Goal: Task Accomplishment & Management: Manage account settings

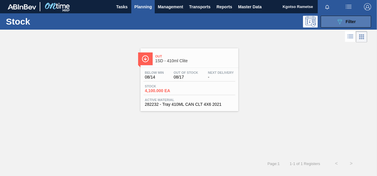
click at [345, 22] on div "089F7B8B-B2A5-4AFE-B5C0-19BA573D28AC Filter" at bounding box center [347, 21] width 20 height 7
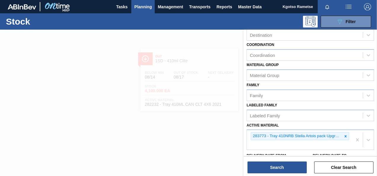
scroll to position [115, 0]
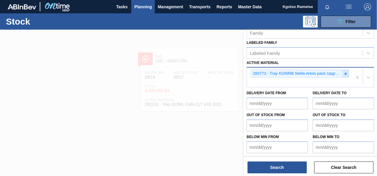
click at [347, 72] on icon at bounding box center [346, 74] width 4 height 4
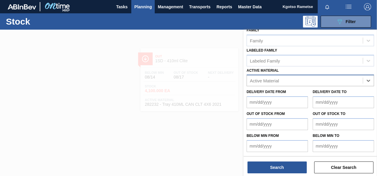
scroll to position [106, 0]
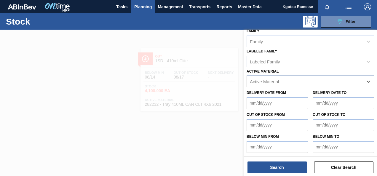
paste Material "283369"
type Material "283369"
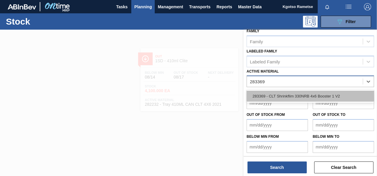
click at [278, 95] on div "283369 - CLT Shrinkflim 330NRB 4x6 Booster 1 V2" at bounding box center [311, 96] width 128 height 11
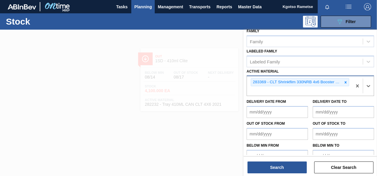
scroll to position [115, 0]
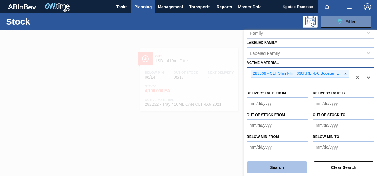
click at [276, 166] on button "Search" at bounding box center [277, 168] width 59 height 12
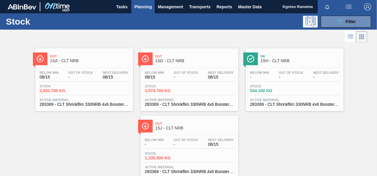
drag, startPoint x: 332, startPoint y: 24, endPoint x: 329, endPoint y: 29, distance: 6.1
click at [332, 23] on button "089F7B8B-B2A5-4AFE-B5C0-19BA573D28AC Filter" at bounding box center [346, 22] width 50 height 12
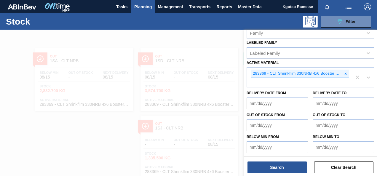
click at [346, 73] on icon at bounding box center [346, 74] width 2 height 2
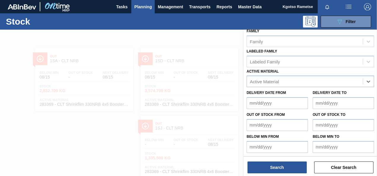
paste Material "283399"
type Material "283399"
click at [328, 92] on div "283399 - Tray [GEOGRAPHIC_DATA] 4X6 Booster 2" at bounding box center [311, 96] width 128 height 11
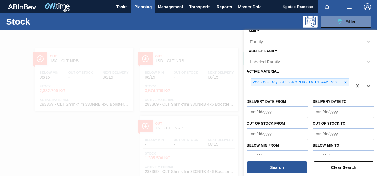
scroll to position [107, 0]
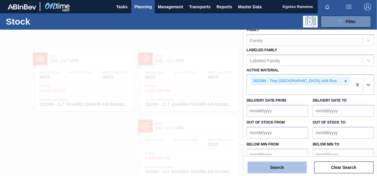
click at [278, 170] on button "Search" at bounding box center [277, 168] width 59 height 12
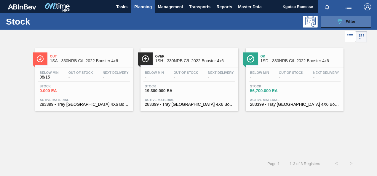
click at [335, 17] on button "089F7B8B-B2A5-4AFE-B5C0-19BA573D28AC Filter" at bounding box center [346, 22] width 50 height 12
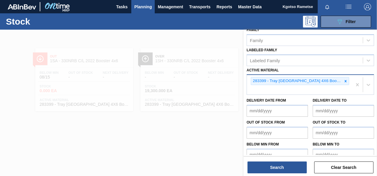
click at [344, 80] on icon at bounding box center [346, 81] width 4 height 4
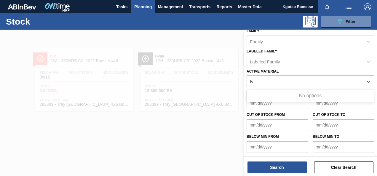
type Material "f"
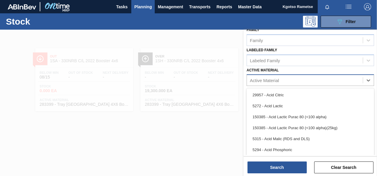
paste Material "283405"
type Material "283405"
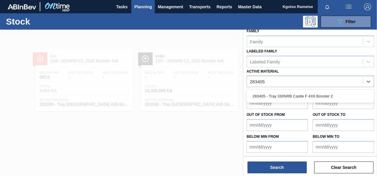
click at [278, 94] on div "283405 - Tray 330NRB Castle F 4X6 Booster 2" at bounding box center [311, 96] width 128 height 11
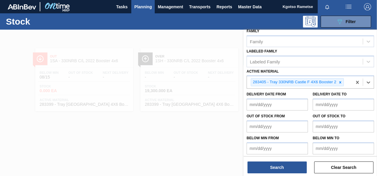
scroll to position [107, 0]
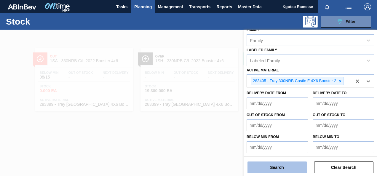
click at [275, 166] on button "Search" at bounding box center [277, 168] width 59 height 12
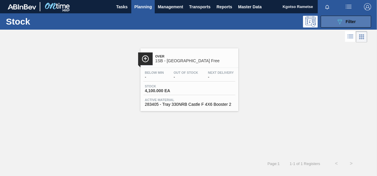
click at [344, 17] on button "089F7B8B-B2A5-4AFE-B5C0-19BA573D28AC Filter" at bounding box center [346, 22] width 50 height 12
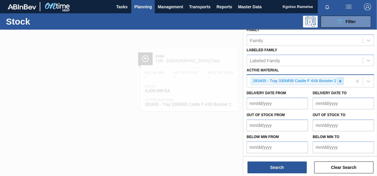
click at [342, 79] on icon at bounding box center [341, 81] width 4 height 4
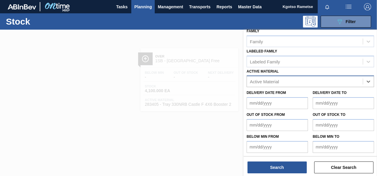
type Material "v"
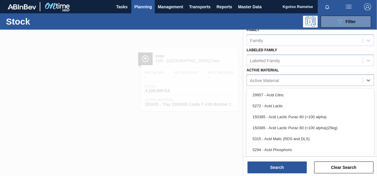
paste Material "283405"
type Material "283405"
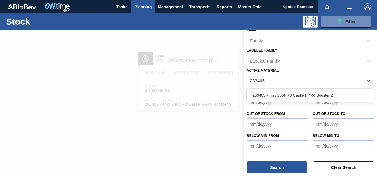
scroll to position [106, 0]
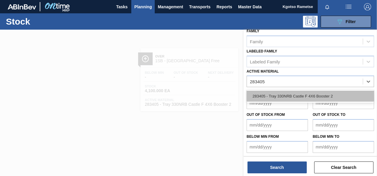
click at [278, 101] on div "283405 - Tray 330NRB Castle F 4X6 Booster 2" at bounding box center [311, 96] width 128 height 11
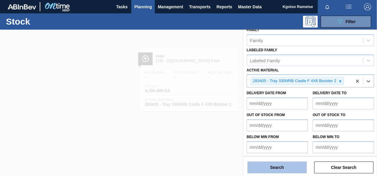
click at [277, 170] on button "Search" at bounding box center [277, 168] width 59 height 12
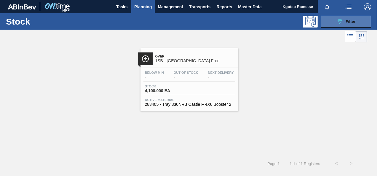
click at [353, 24] on span "Filter" at bounding box center [351, 21] width 10 height 5
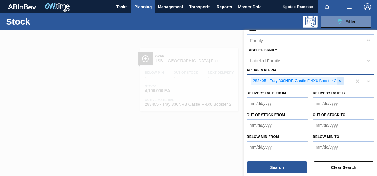
click at [340, 81] on icon at bounding box center [341, 81] width 4 height 4
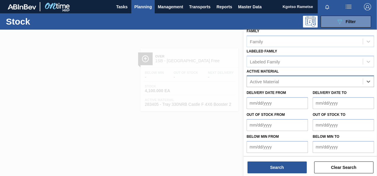
paste Material "5245"
type Material "5245"
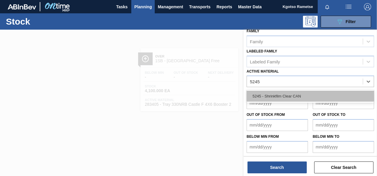
click at [316, 94] on div "5245 - Shrinkfilm Clear CAN" at bounding box center [311, 96] width 128 height 11
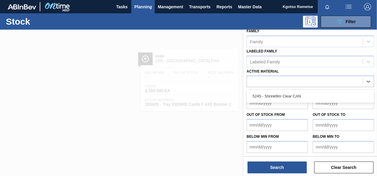
scroll to position [107, 0]
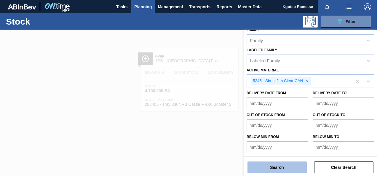
click at [267, 166] on button "Search" at bounding box center [277, 168] width 59 height 12
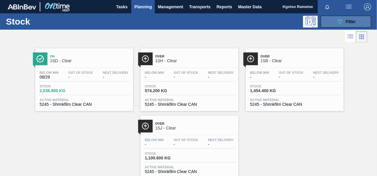
click at [332, 22] on button "089F7B8B-B2A5-4AFE-B5C0-19BA573D28AC Filter" at bounding box center [346, 22] width 50 height 12
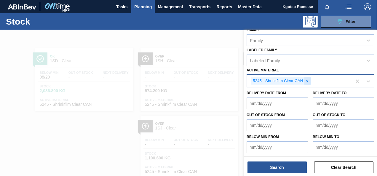
click at [307, 81] on icon at bounding box center [308, 81] width 4 height 4
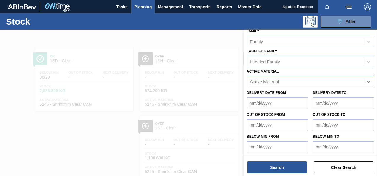
paste Material "282235"
type Material "282235"
click at [304, 93] on div "282235 - Shrinkfilm 500ML CAN CLite 4X6 2021" at bounding box center [311, 96] width 128 height 11
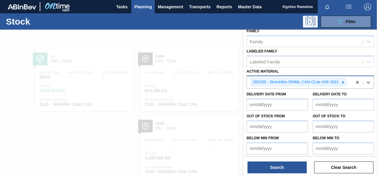
scroll to position [107, 0]
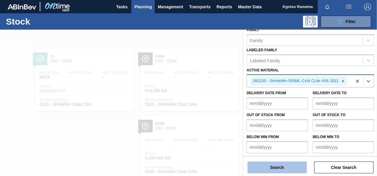
click at [283, 165] on button "Search" at bounding box center [277, 168] width 59 height 12
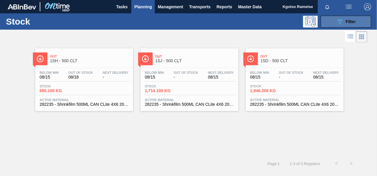
drag, startPoint x: 332, startPoint y: 20, endPoint x: 334, endPoint y: 23, distance: 3.3
click at [332, 21] on button "089F7B8B-B2A5-4AFE-B5C0-19BA573D28AC Filter" at bounding box center [346, 22] width 50 height 12
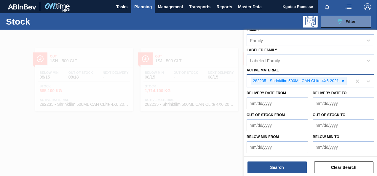
click at [343, 79] on icon at bounding box center [343, 81] width 4 height 4
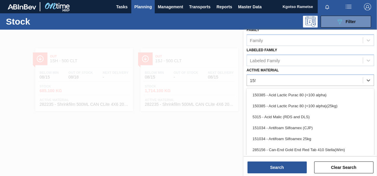
scroll to position [106, 0]
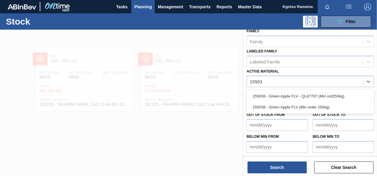
type Material "155038"
click at [300, 107] on div "155038 - Green Apple FLV (Min order 250kg)" at bounding box center [311, 107] width 128 height 11
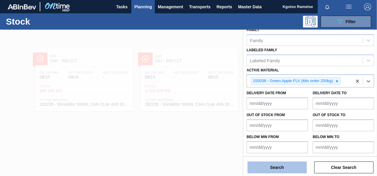
click at [289, 172] on button "Search" at bounding box center [277, 168] width 59 height 12
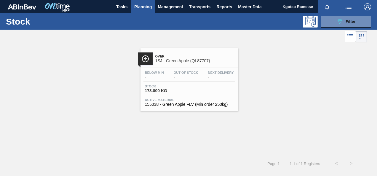
click at [160, 70] on div "Below Min - Out Of Stock - Next Delivery - Stock 173.000 KG Active Material 155…" at bounding box center [190, 88] width 98 height 40
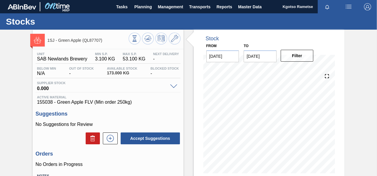
scroll to position [30, 0]
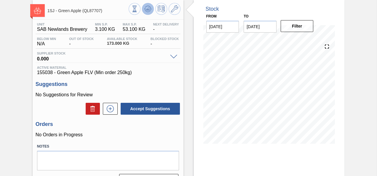
click at [138, 9] on icon at bounding box center [134, 9] width 7 height 7
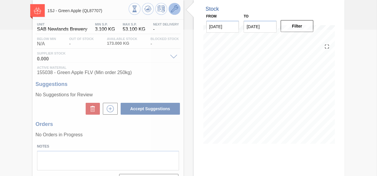
click at [172, 5] on button at bounding box center [175, 9] width 12 height 12
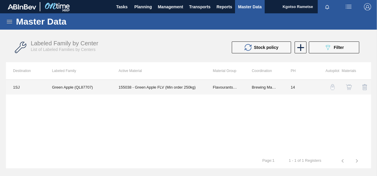
click at [161, 82] on td "155038 - Green Apple FLV (Min order 250kg)" at bounding box center [159, 87] width 94 height 15
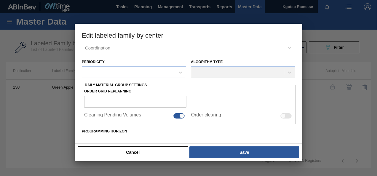
type input "Flavourants & Colourants"
type input "Flavour"
type input "Green Apple (QL87707)"
type input "1SJ - SAB Newlands Brewery"
type input "14"
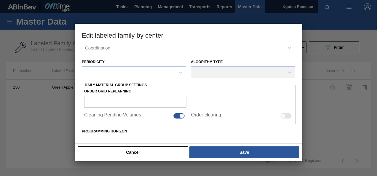
type input "3.1"
type input "53.1"
type input "100"
type input "53.100"
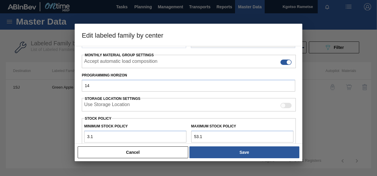
scroll to position [164, 0]
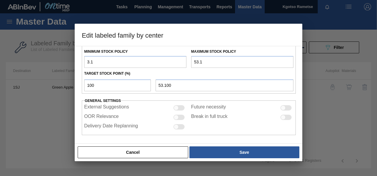
click at [90, 60] on input "3.1" at bounding box center [135, 62] width 102 height 12
click at [91, 59] on input "30.10" at bounding box center [135, 62] width 102 height 12
type input "300.10"
click at [196, 59] on input "53.1" at bounding box center [242, 62] width 102 height 12
type input "530.1"
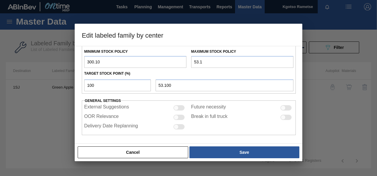
type input "530.100"
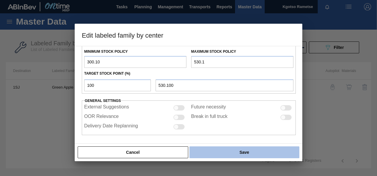
type input "530.1"
click at [226, 151] on button "Save" at bounding box center [245, 153] width 110 height 12
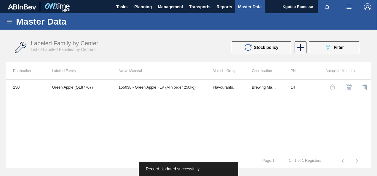
click at [347, 85] on img "button" at bounding box center [349, 87] width 6 height 6
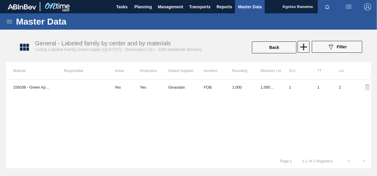
drag, startPoint x: 256, startPoint y: 98, endPoint x: 255, endPoint y: 94, distance: 3.6
click at [255, 97] on div "155038 - Green Apple FLV (Min order 250kg) Yes Yes Givaudan FOB 1.000 1,000.000…" at bounding box center [189, 117] width 366 height 74
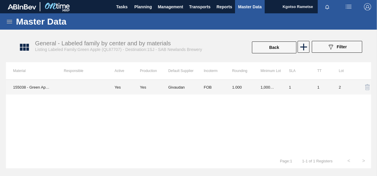
click at [252, 89] on td "1.000" at bounding box center [239, 87] width 28 height 15
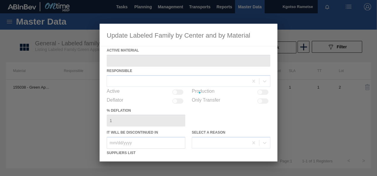
type Material "155038 - Green Apple FLV (Min order 250kg)"
checkbox input "true"
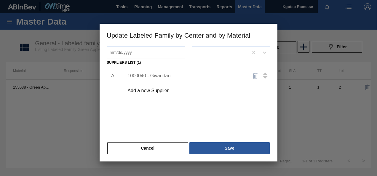
scroll to position [91, 0]
click at [161, 78] on div "1000040 - Givaudan" at bounding box center [186, 75] width 116 height 5
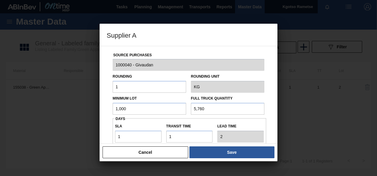
drag, startPoint x: 116, startPoint y: 110, endPoint x: 91, endPoint y: 110, distance: 25.2
click at [104, 110] on div "Source Purchases 1000040 - Givaudan Rounding 1 Rounding Unit KG Minimum Lot 1,0…" at bounding box center [189, 95] width 178 height 98
type input "500"
drag, startPoint x: 235, startPoint y: 108, endPoint x: 87, endPoint y: 112, distance: 147.6
click at [88, 112] on div "Supplier A Source Purchases 1000040 - Givaudan Rounding 1 Rounding Unit KG Mini…" at bounding box center [188, 88] width 377 height 176
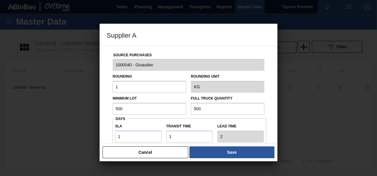
type input "500"
drag, startPoint x: 129, startPoint y: 137, endPoint x: 100, endPoint y: 138, distance: 29.7
click at [103, 137] on div "Source Purchases 1000040 - Givaudan Rounding 1 Rounding Unit KG Minimum Lot 500…" at bounding box center [189, 95] width 178 height 98
type input "5"
type input "6"
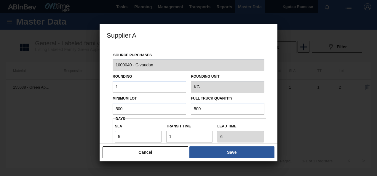
type input "5"
click at [102, 131] on div "Source Purchases 1000040 - Givaudan Rounding 1 Rounding Unit KG Minimum Lot 500…" at bounding box center [189, 95] width 178 height 98
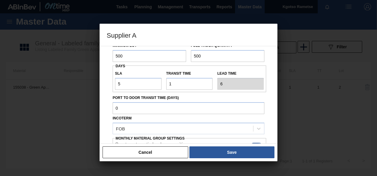
scroll to position [105, 0]
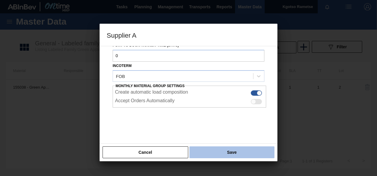
click at [229, 151] on button "Save" at bounding box center [232, 153] width 85 height 12
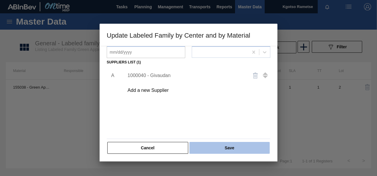
click at [228, 147] on button "Save" at bounding box center [230, 148] width 80 height 12
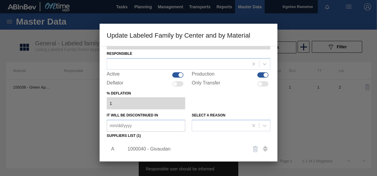
scroll to position [2, 0]
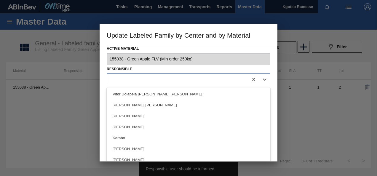
click at [175, 75] on div at bounding box center [178, 79] width 142 height 9
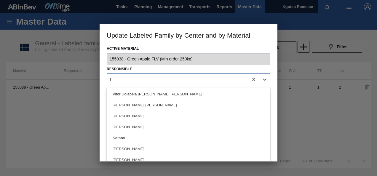
type input "kgo"
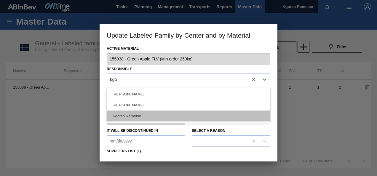
click at [166, 113] on div "Kgotso Rametse" at bounding box center [189, 116] width 164 height 11
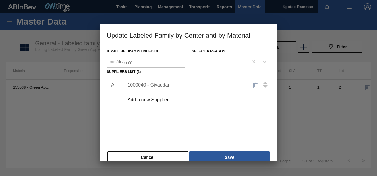
scroll to position [91, 0]
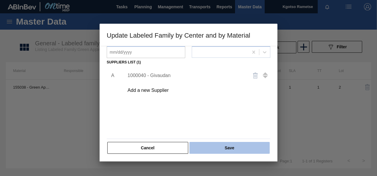
click at [220, 153] on div "Cancel Save" at bounding box center [189, 148] width 164 height 13
click at [220, 150] on button "Save" at bounding box center [230, 148] width 80 height 12
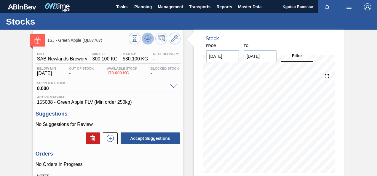
click at [150, 39] on icon at bounding box center [148, 37] width 6 height 3
click at [171, 36] on icon at bounding box center [174, 38] width 7 height 7
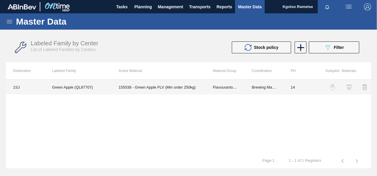
click at [188, 87] on td "155038 - Green Apple FLV (Min order 250kg)" at bounding box center [159, 87] width 94 height 15
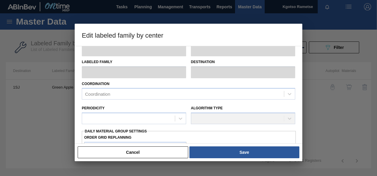
type input "Flavourants & Colourants"
type input "Flavour"
type input "Green Apple (QL87707)"
type input "1SJ - SAB Newlands Brewery"
type input "14"
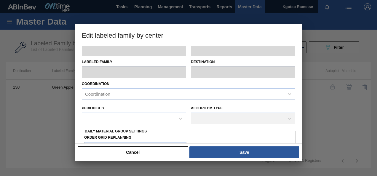
type input "300.1"
type input "530.1"
type input "100"
type input "530.100"
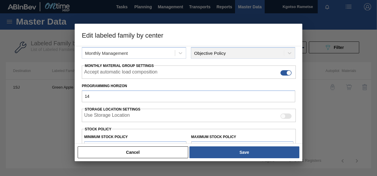
scroll to position [89, 0]
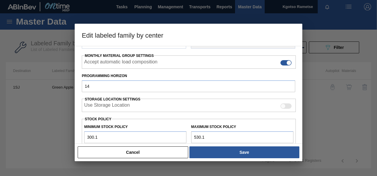
click at [94, 136] on input "300.1" at bounding box center [135, 137] width 102 height 12
type input "3,000.1"
click at [198, 135] on input "530.1" at bounding box center [242, 137] width 102 height 12
type input "5,300.1"
type input "5,300.100"
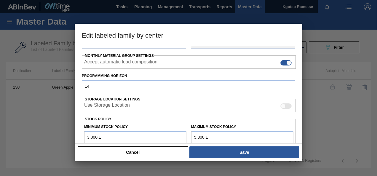
type input "5,300.1"
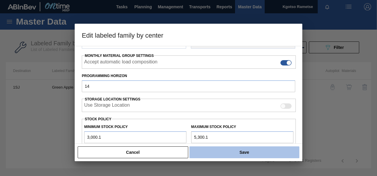
click at [214, 147] on div "Cancel Save" at bounding box center [188, 152] width 223 height 13
click at [215, 148] on button "Save" at bounding box center [245, 153] width 110 height 12
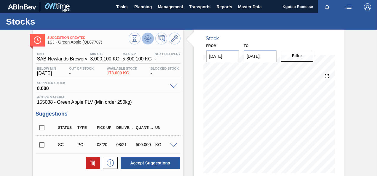
click at [138, 38] on icon at bounding box center [134, 38] width 7 height 7
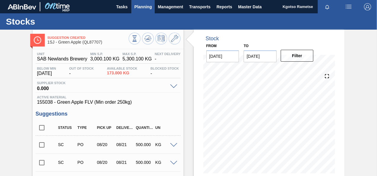
click at [136, 11] on button "Planning" at bounding box center [142, 6] width 23 height 13
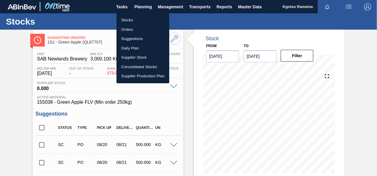
click at [137, 17] on li "Stocks" at bounding box center [143, 19] width 53 height 9
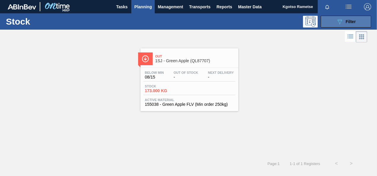
click at [350, 21] on span "Filter" at bounding box center [351, 21] width 10 height 5
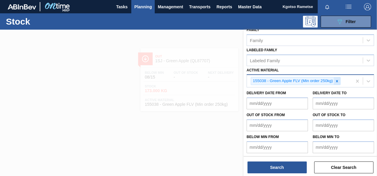
click at [337, 80] on icon at bounding box center [337, 81] width 4 height 4
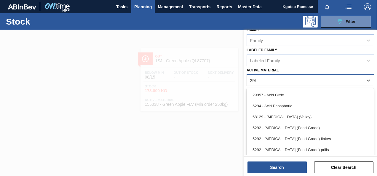
scroll to position [106, 0]
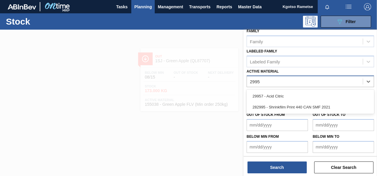
type Material "29957"
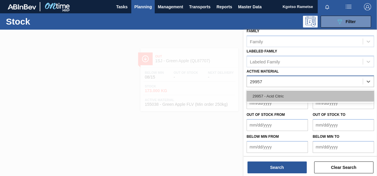
click at [276, 99] on div "29957 - Acid Citric" at bounding box center [311, 96] width 128 height 11
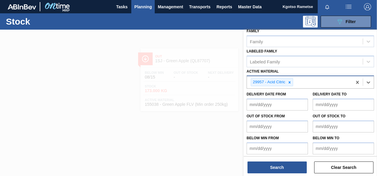
scroll to position [107, 0]
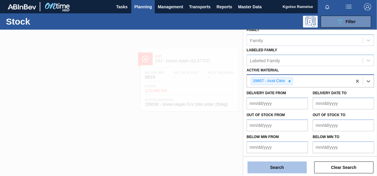
click at [275, 167] on button "Search" at bounding box center [277, 168] width 59 height 12
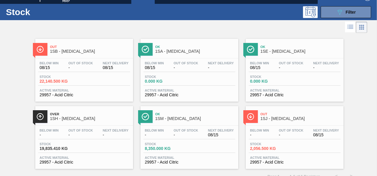
scroll to position [18, 0]
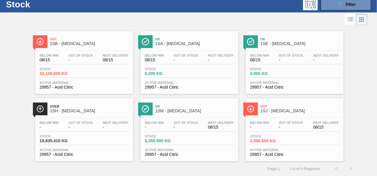
click at [270, 110] on span "1SJ - [MEDICAL_DATA]" at bounding box center [301, 111] width 80 height 4
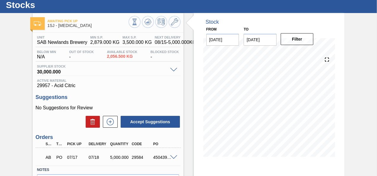
scroll to position [30, 0]
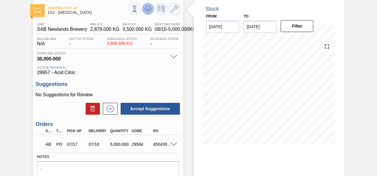
click at [138, 9] on icon at bounding box center [134, 9] width 7 height 7
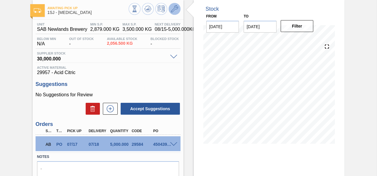
click at [176, 11] on icon at bounding box center [174, 8] width 7 height 7
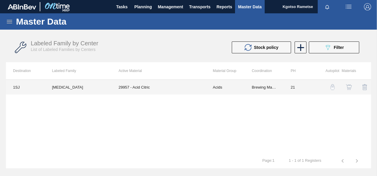
click at [176, 89] on td "29957 - Acid Citric" at bounding box center [159, 87] width 94 height 15
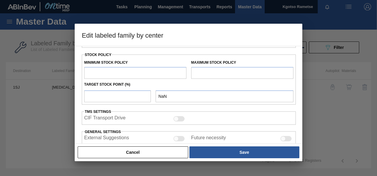
type input "Acids"
type input "Citric"
type input "[MEDICAL_DATA]"
type input "1SJ - SAB Newlands Brewery"
type input "21"
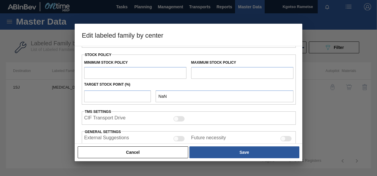
type input "2,879"
type input "3,500"
type input "100"
type input "3,500.000"
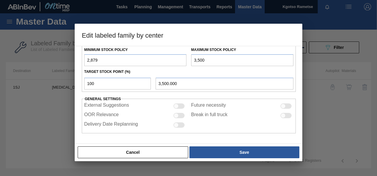
scroll to position [153, 0]
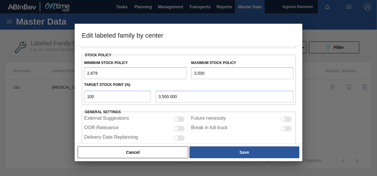
click at [101, 72] on input "2,879" at bounding box center [135, 73] width 102 height 12
type input "28,790"
click at [206, 70] on input "3,500" at bounding box center [242, 73] width 102 height 12
type input "35,000"
type input "35,000.000"
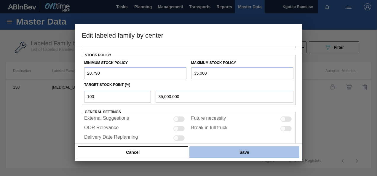
type input "35,000"
click at [216, 147] on button "Save" at bounding box center [245, 153] width 110 height 12
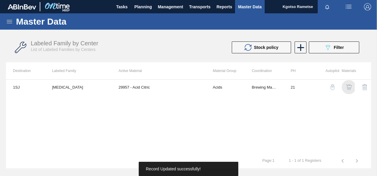
click at [351, 85] on img "button" at bounding box center [349, 87] width 6 height 6
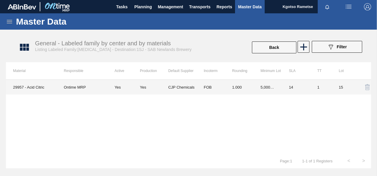
click at [146, 82] on td "Yes" at bounding box center [154, 87] width 28 height 15
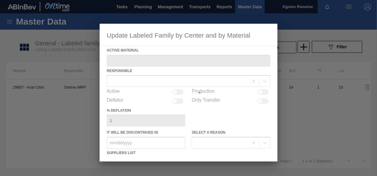
type Material "29957 - Acid Citric"
checkbox input "true"
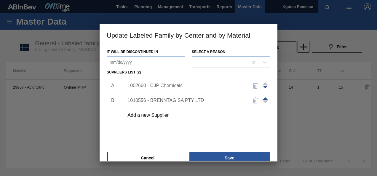
scroll to position [89, 0]
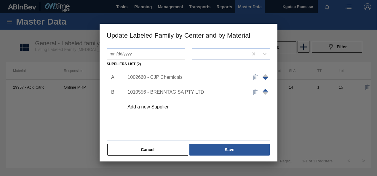
click at [155, 74] on div "1002660 - CJP Chemicals" at bounding box center [196, 77] width 150 height 15
drag, startPoint x: 155, startPoint y: 74, endPoint x: 151, endPoint y: 77, distance: 4.5
click at [151, 77] on div "1002660 - CJP Chemicals" at bounding box center [186, 77] width 116 height 5
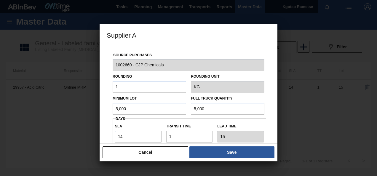
drag, startPoint x: 125, startPoint y: 139, endPoint x: 109, endPoint y: 141, distance: 16.0
click at [111, 141] on div "Source Purchases 1002660 - CJP Chemicals Rounding 1 Rounding Unit KG Minimum Lo…" at bounding box center [189, 144] width 164 height 196
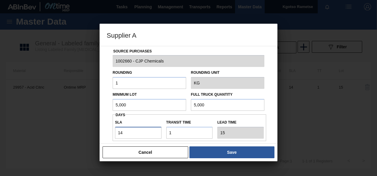
type input "4"
type input "5"
type input "4"
click at [230, 146] on div "Cancel Save" at bounding box center [189, 153] width 178 height 18
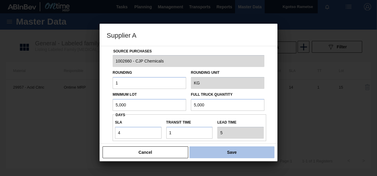
click at [229, 153] on button "Save" at bounding box center [232, 153] width 85 height 12
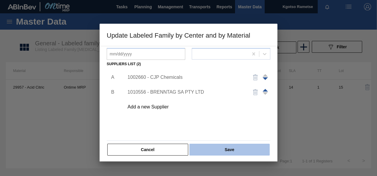
click at [225, 147] on button "Save" at bounding box center [230, 150] width 80 height 12
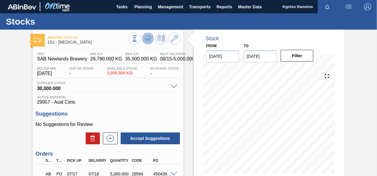
click at [138, 39] on icon at bounding box center [134, 38] width 7 height 7
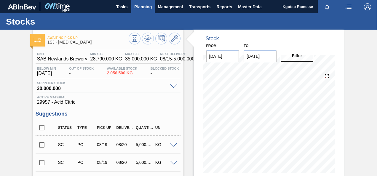
click at [144, 5] on span "Planning" at bounding box center [143, 6] width 18 height 7
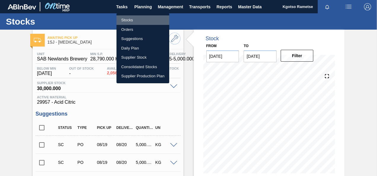
click at [134, 21] on li "Stocks" at bounding box center [143, 19] width 53 height 9
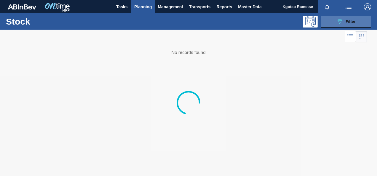
click at [348, 26] on button "089F7B8B-B2A5-4AFE-B5C0-19BA573D28AC Filter" at bounding box center [346, 22] width 50 height 12
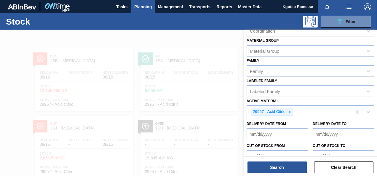
scroll to position [107, 0]
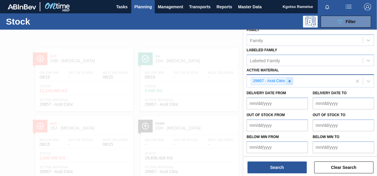
click at [288, 81] on icon at bounding box center [290, 81] width 4 height 4
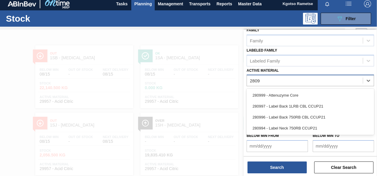
scroll to position [106, 0]
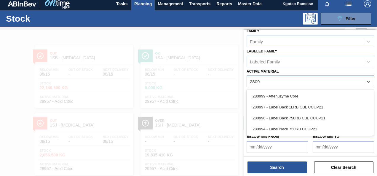
type Material "280999"
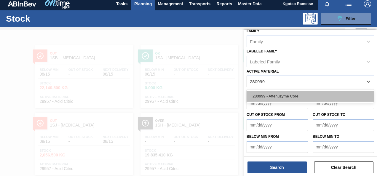
click at [272, 99] on div "280999 - Attenuzyme Core" at bounding box center [311, 96] width 128 height 11
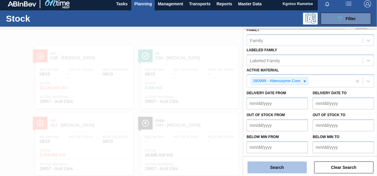
click at [277, 170] on button "Search" at bounding box center [277, 168] width 59 height 12
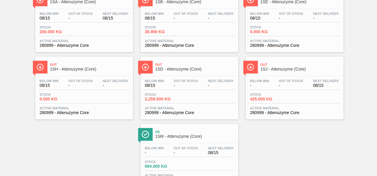
scroll to position [59, 0]
click at [265, 78] on div "Below Min - Out Of Stock - Next Delivery 08/15 Stock 425.000 KG Active Material…" at bounding box center [295, 96] width 98 height 40
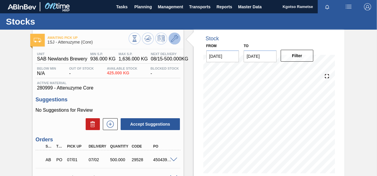
click at [175, 37] on icon at bounding box center [174, 38] width 7 height 7
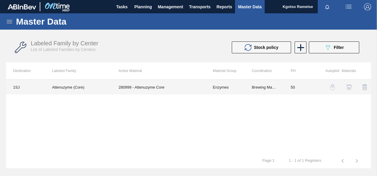
click at [162, 89] on td "280999 - Attenuzyme Core" at bounding box center [159, 87] width 94 height 15
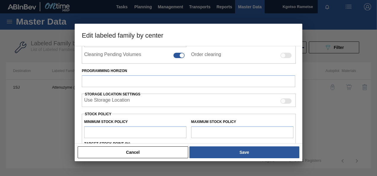
type input "Enzymes"
type input "Attenuzyme"
type input "Attenuzyme (Core)"
type input "1SJ - SAB Newlands Brewery"
type input "50"
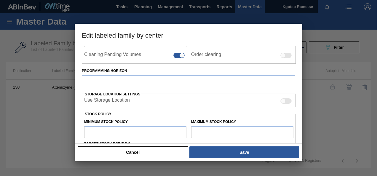
type input "936"
type input "1,636"
type input "100"
type input "1,636.000"
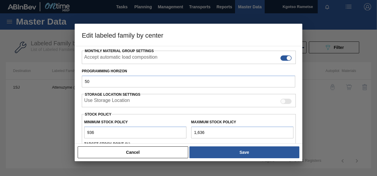
click at [84, 131] on div "Minimum Stock Policy 936" at bounding box center [135, 128] width 107 height 20
click at [85, 131] on input "936" at bounding box center [135, 133] width 102 height 12
type input "1,936"
drag, startPoint x: 196, startPoint y: 131, endPoint x: 191, endPoint y: 131, distance: 5.1
click at [191, 131] on input "1,636" at bounding box center [242, 133] width 102 height 12
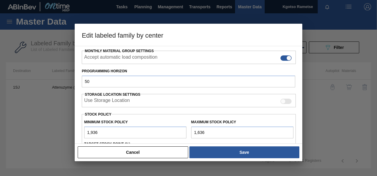
type input "3,636"
type input "3,636.000"
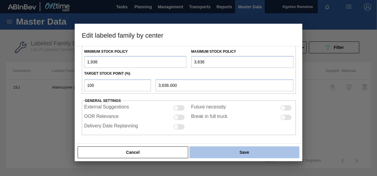
type input "3,636"
click at [216, 148] on button "Save" at bounding box center [245, 153] width 110 height 12
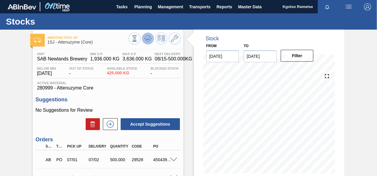
click at [144, 34] on button at bounding box center [148, 39] width 12 height 12
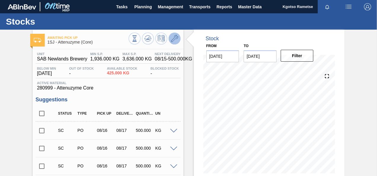
click at [176, 40] on icon at bounding box center [174, 38] width 7 height 7
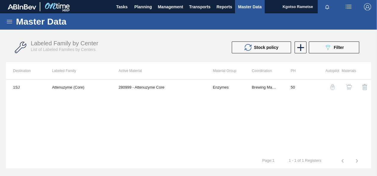
click at [350, 85] on img "button" at bounding box center [349, 87] width 6 height 6
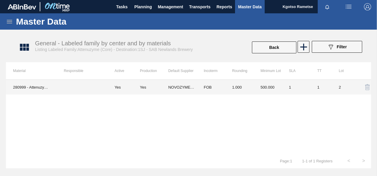
click at [214, 90] on td "FOB" at bounding box center [211, 87] width 28 height 15
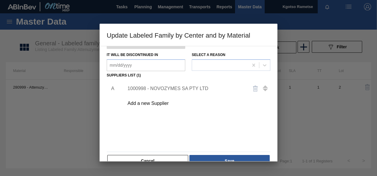
scroll to position [89, 0]
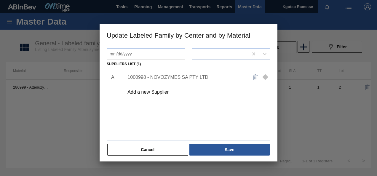
click at [168, 78] on div "1000998 - NOVOZYMES SA PTY LTD" at bounding box center [186, 77] width 116 height 5
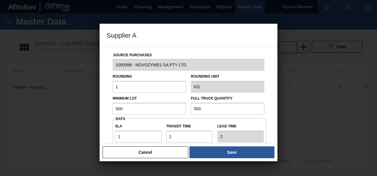
drag, startPoint x: 131, startPoint y: 110, endPoint x: 66, endPoint y: 109, distance: 65.0
click at [84, 109] on div "Supplier A Source Purchases 1000998 - NOVOZYMES SA PTY LTD Rounding 1 Rounding …" at bounding box center [188, 88] width 377 height 176
drag, startPoint x: 125, startPoint y: 107, endPoint x: 68, endPoint y: 102, distance: 56.9
click at [76, 102] on div "Supplier A Source Purchases 1000998 - NOVOZYMES SA PTY LTD Rounding 1 Rounding …" at bounding box center [188, 88] width 377 height 176
type input "1,000"
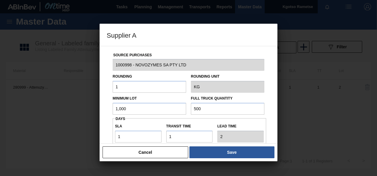
drag, startPoint x: 209, startPoint y: 107, endPoint x: 123, endPoint y: 113, distance: 85.6
click at [149, 111] on div "Minimum Lot 1,000 Full Truck Quantity 500" at bounding box center [188, 104] width 157 height 22
paste input "1,0"
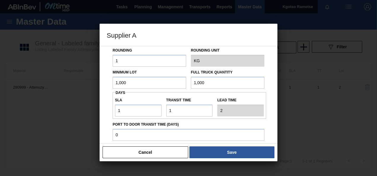
scroll to position [59, 0]
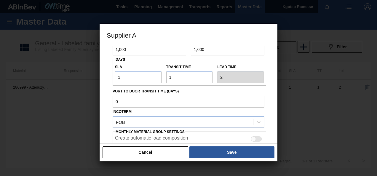
type input "1,000"
drag, startPoint x: 121, startPoint y: 75, endPoint x: 105, endPoint y: 75, distance: 16.6
click at [107, 75] on div "Source Purchases 1000998 - NOVOZYMES SA PTY LTD Rounding 1 Rounding Unit KG Min…" at bounding box center [189, 85] width 164 height 196
type input "9"
type input "10"
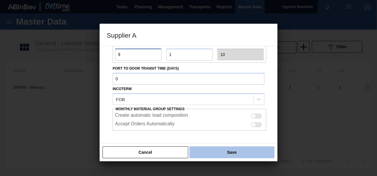
scroll to position [105, 0]
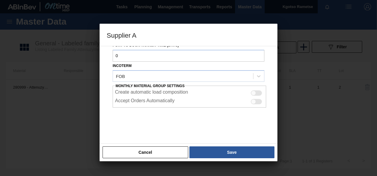
type input "9"
click at [231, 161] on div at bounding box center [188, 88] width 377 height 176
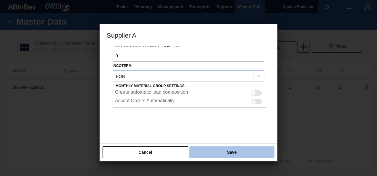
click at [228, 153] on button "Save" at bounding box center [232, 153] width 85 height 12
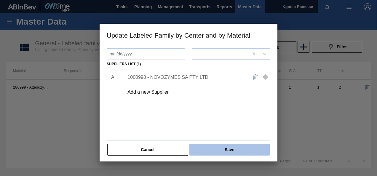
click at [226, 151] on button "Save" at bounding box center [230, 150] width 80 height 12
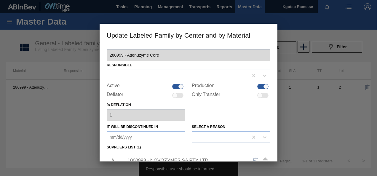
scroll to position [0, 0]
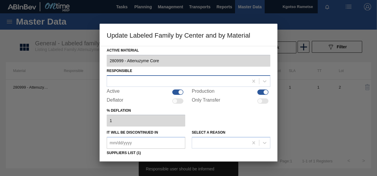
click at [145, 82] on div at bounding box center [178, 81] width 142 height 9
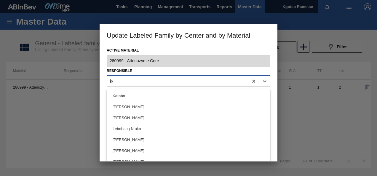
type input "kgo"
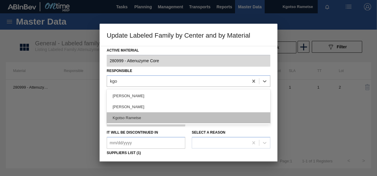
click at [116, 118] on div "Kgotso Rametse" at bounding box center [189, 117] width 164 height 11
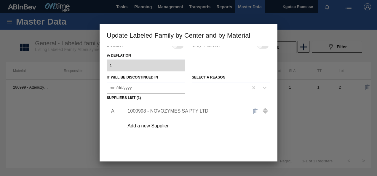
scroll to position [91, 0]
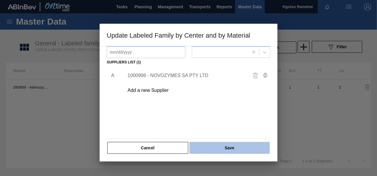
click at [217, 147] on button "Save" at bounding box center [230, 148] width 80 height 12
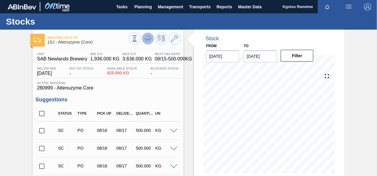
click at [138, 36] on icon at bounding box center [134, 38] width 7 height 7
click at [137, 3] on span "Planning" at bounding box center [143, 6] width 18 height 7
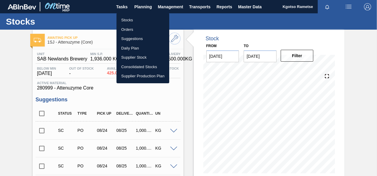
click at [131, 17] on li "Stocks" at bounding box center [143, 19] width 53 height 9
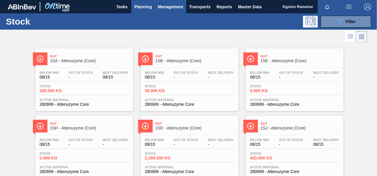
click at [176, 3] on span "Management" at bounding box center [171, 6] width 26 height 7
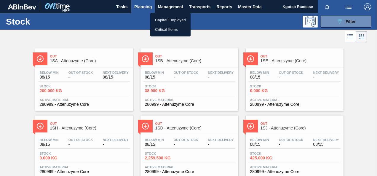
click at [144, 6] on div at bounding box center [188, 88] width 377 height 176
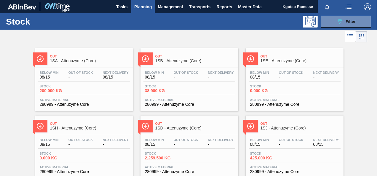
click at [144, 6] on span "Planning" at bounding box center [143, 6] width 18 height 7
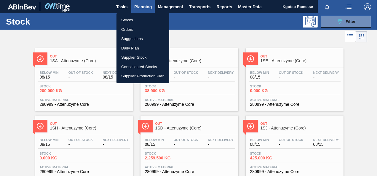
click at [124, 4] on div at bounding box center [188, 88] width 377 height 176
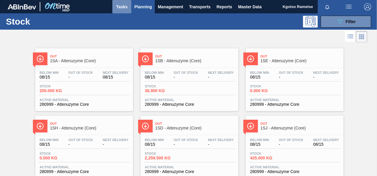
click at [122, 7] on span "Tasks" at bounding box center [121, 6] width 13 height 7
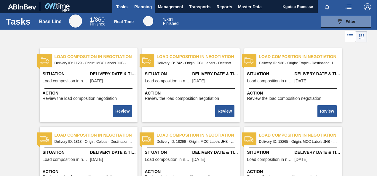
click at [138, 9] on span "Planning" at bounding box center [143, 6] width 18 height 7
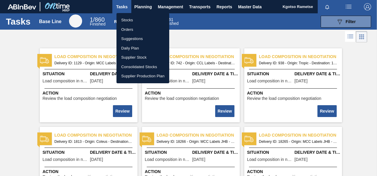
click at [123, 19] on li "Stocks" at bounding box center [143, 19] width 53 height 9
